Goal: Share content: Share content

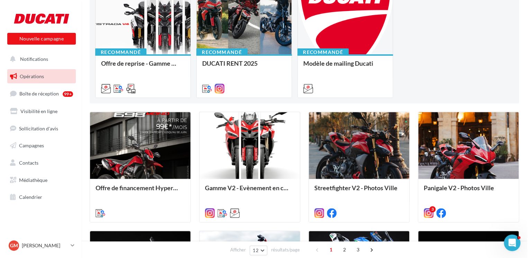
scroll to position [104, 0]
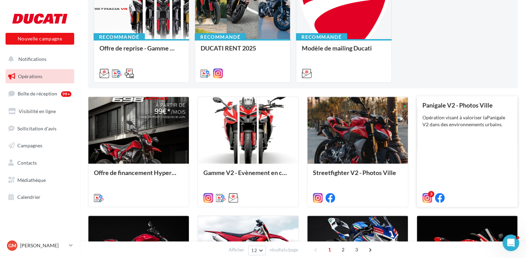
click at [479, 165] on div "Panigale V2 - Photos Ville Opération visant à valoriser laPanigale V2 dans des …" at bounding box center [466, 151] width 89 height 99
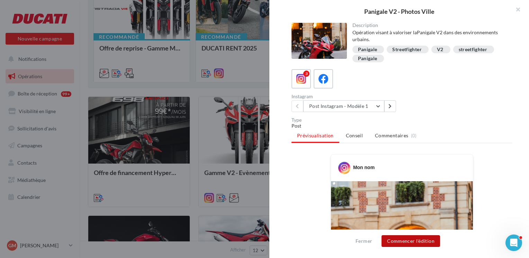
click at [401, 244] on button "Commencer l'édition" at bounding box center [410, 241] width 59 height 12
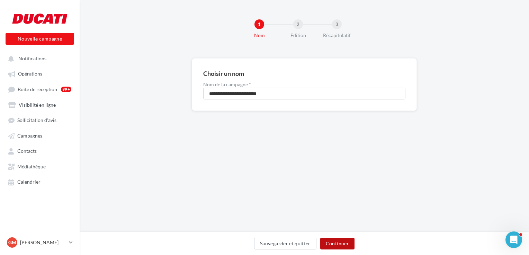
click at [349, 242] on button "Continuer" at bounding box center [337, 243] width 34 height 12
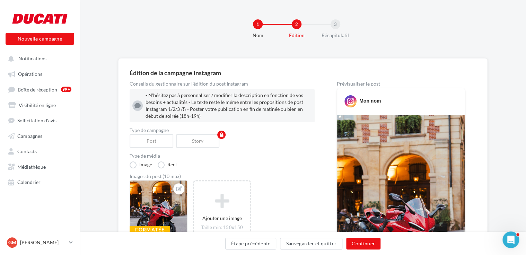
click at [386, 100] on div "Mon nom" at bounding box center [401, 99] width 124 height 18
click at [382, 100] on div "Mon nom" at bounding box center [401, 99] width 124 height 18
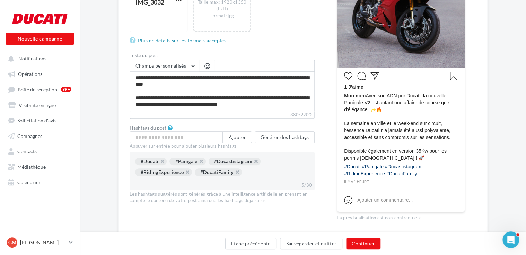
scroll to position [242, 0]
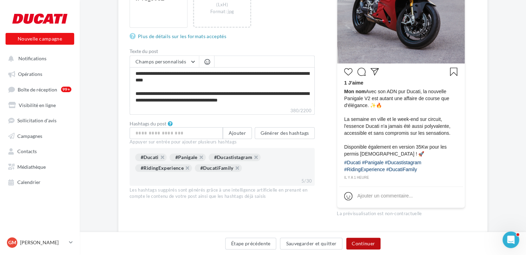
click at [364, 245] on button "Continuer" at bounding box center [363, 243] width 34 height 12
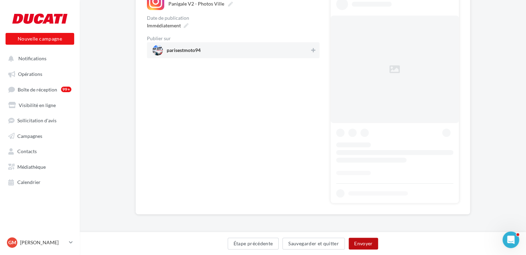
click at [358, 247] on button "Envoyer" at bounding box center [362, 243] width 29 height 12
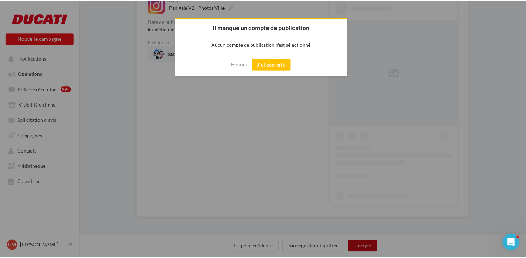
scroll to position [0, 0]
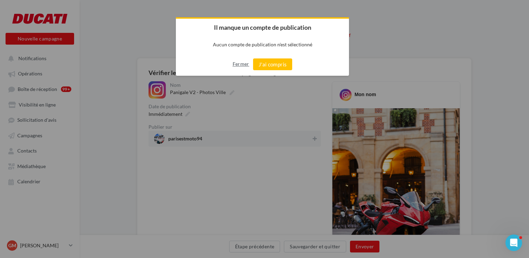
click at [235, 67] on button "Fermer" at bounding box center [241, 64] width 17 height 11
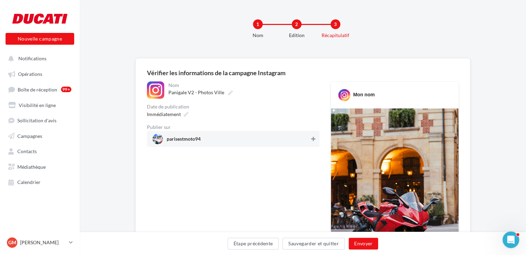
click at [313, 139] on icon at bounding box center [313, 138] width 4 height 5
click at [359, 246] on button "Envoyer" at bounding box center [362, 243] width 29 height 12
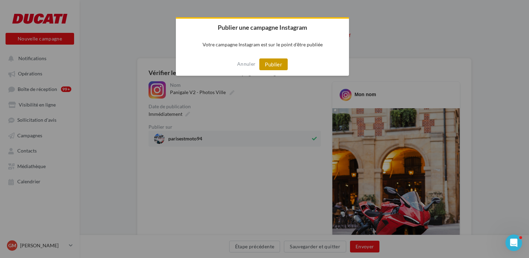
click at [279, 64] on button "Publier" at bounding box center [273, 65] width 28 height 12
